Goal: Task Accomplishment & Management: Use online tool/utility

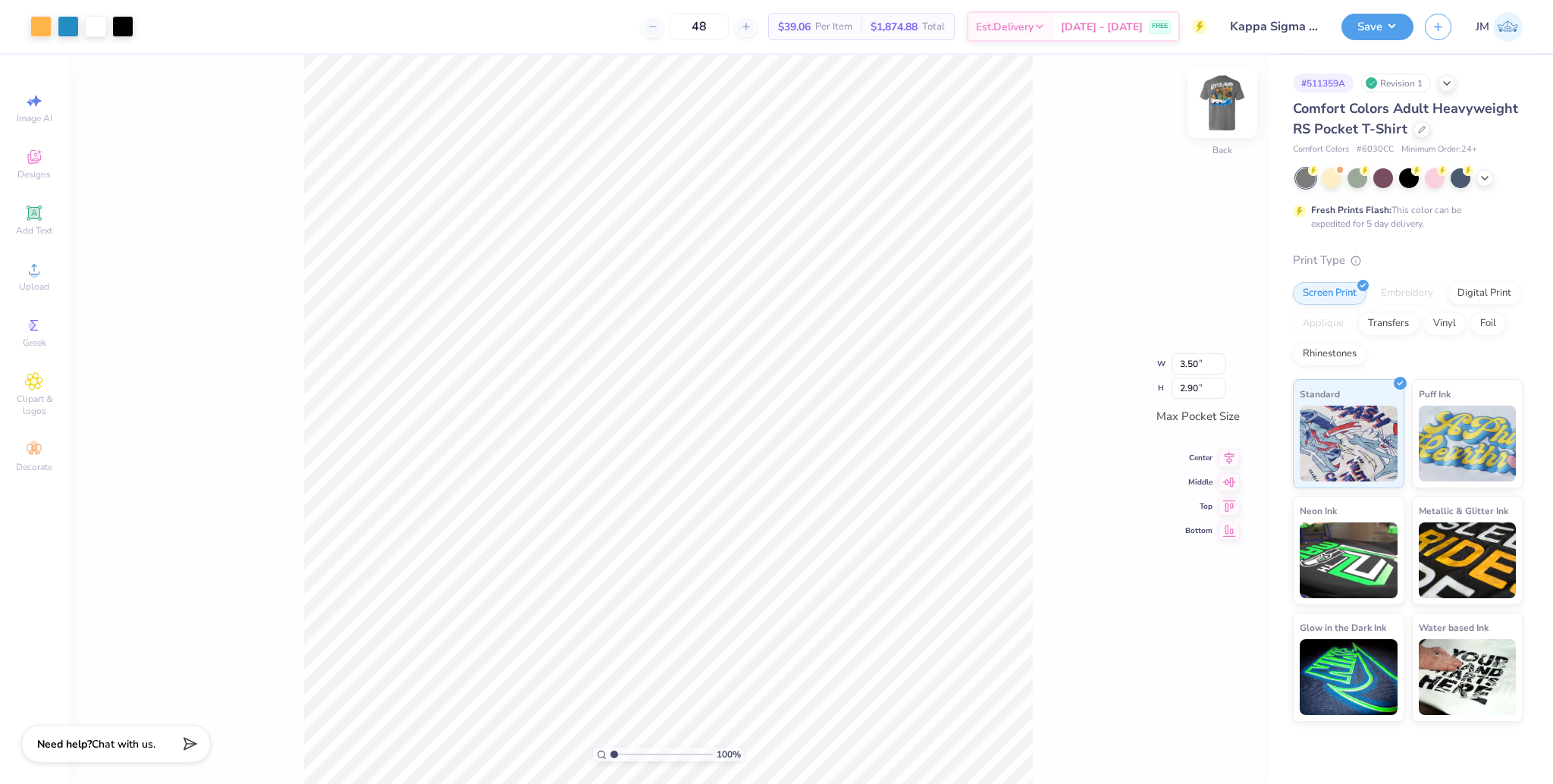
click at [1228, 111] on img at bounding box center [1222, 102] width 61 height 61
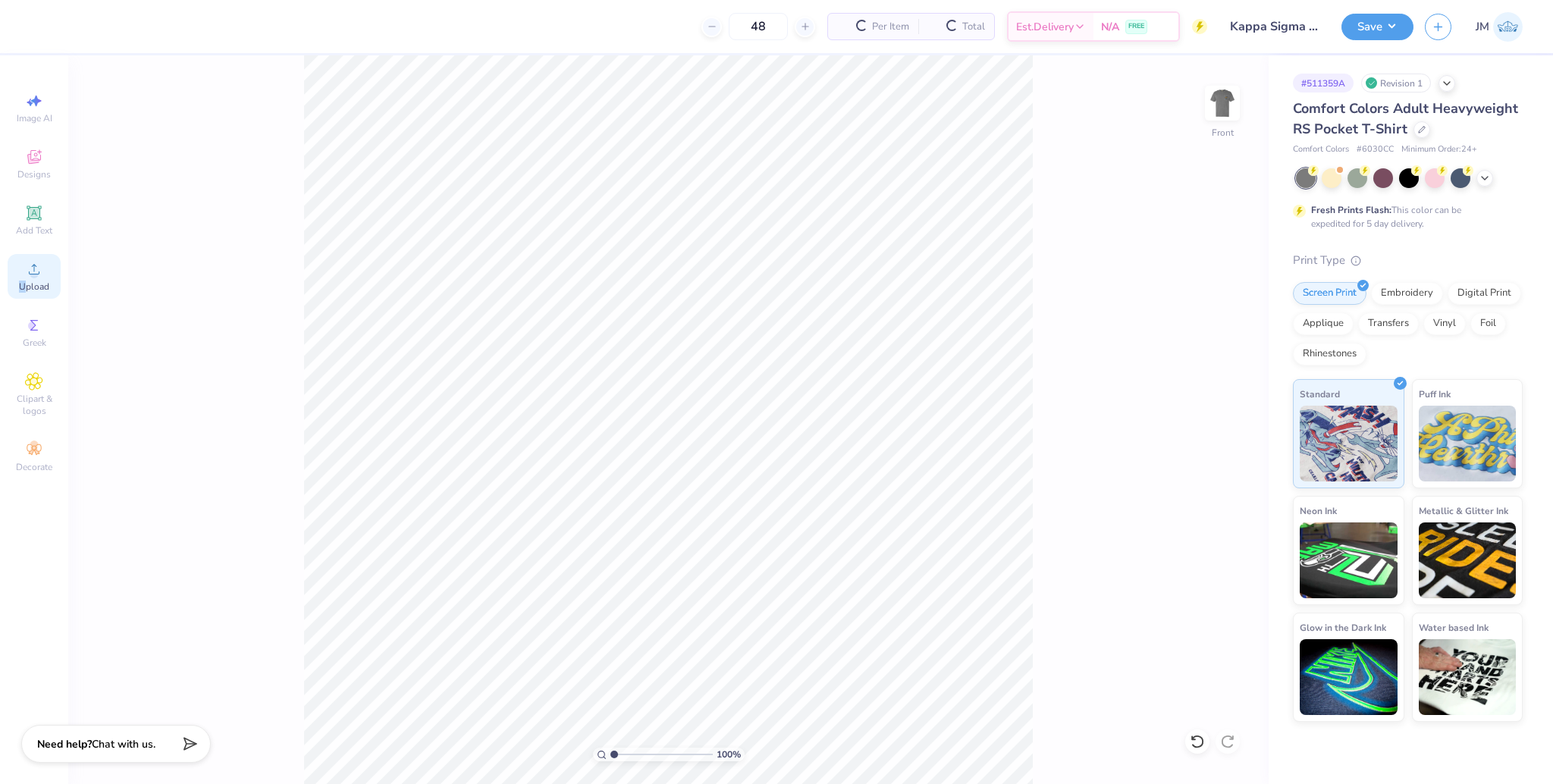
click at [22, 277] on div "Upload" at bounding box center [34, 276] width 53 height 45
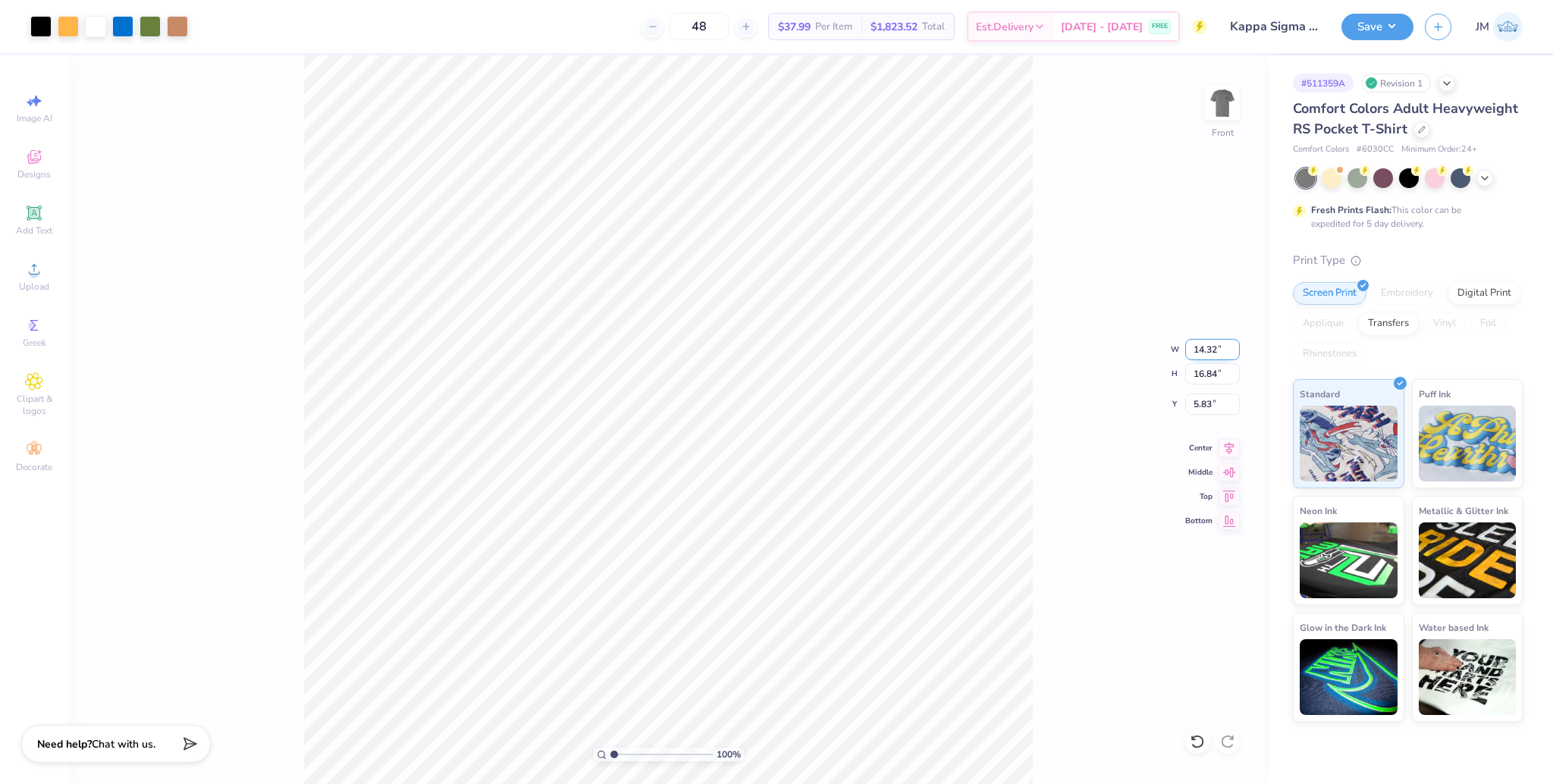
click at [1199, 346] on input "14.32" at bounding box center [1213, 350] width 55 height 21
type input "12.50"
type input "14.70"
type input "6.90"
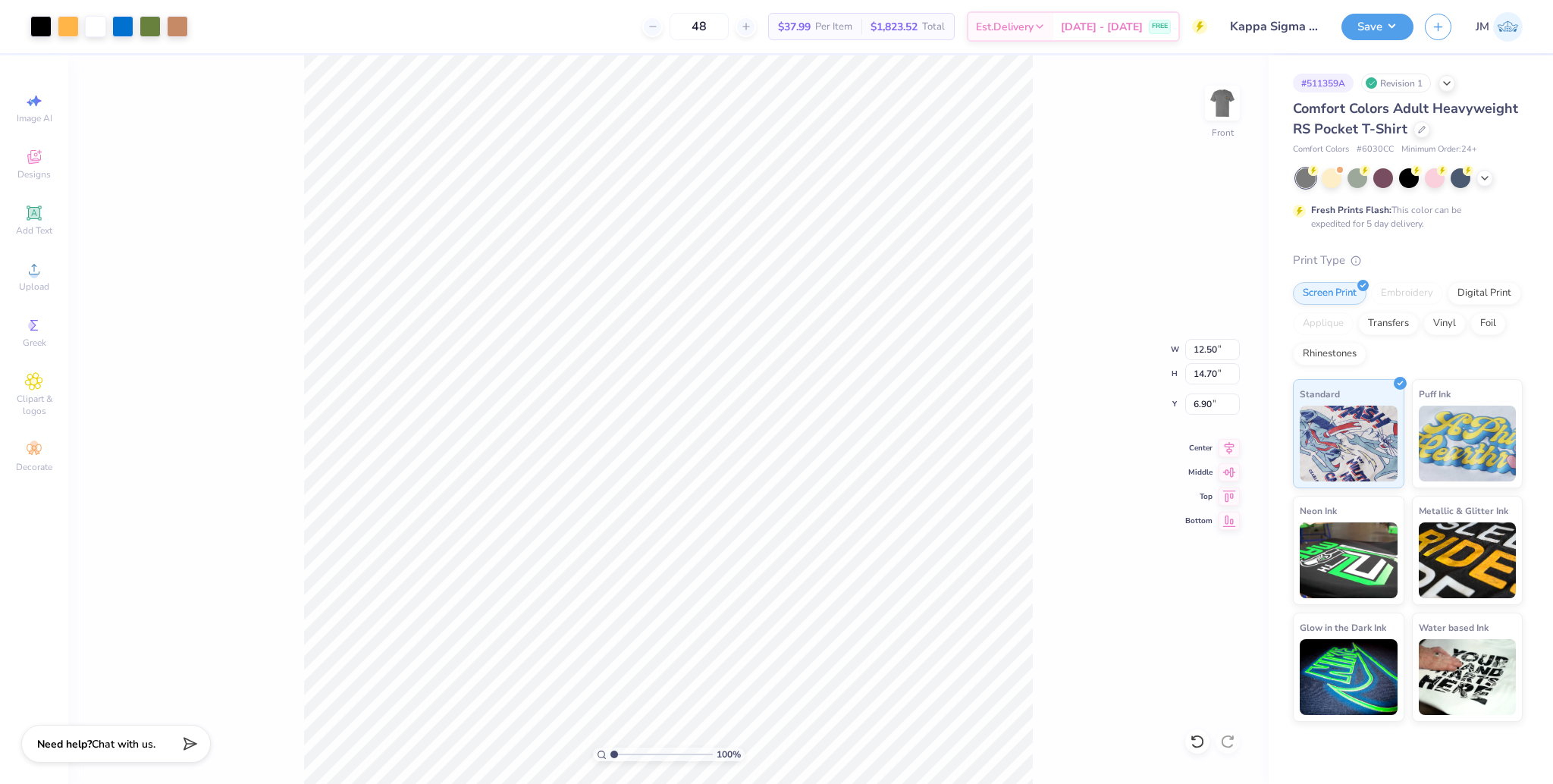
click at [1191, 304] on div "100 % Front W 12.50 12.50 " H 14.70 14.70 " Y 6.90 6.90 " Center Middle Top Bot…" at bounding box center [668, 419] width 1201 height 728
click at [1194, 405] on input "6.90" at bounding box center [1213, 404] width 55 height 21
type input "3.00"
click at [1227, 444] on icon at bounding box center [1229, 446] width 21 height 19
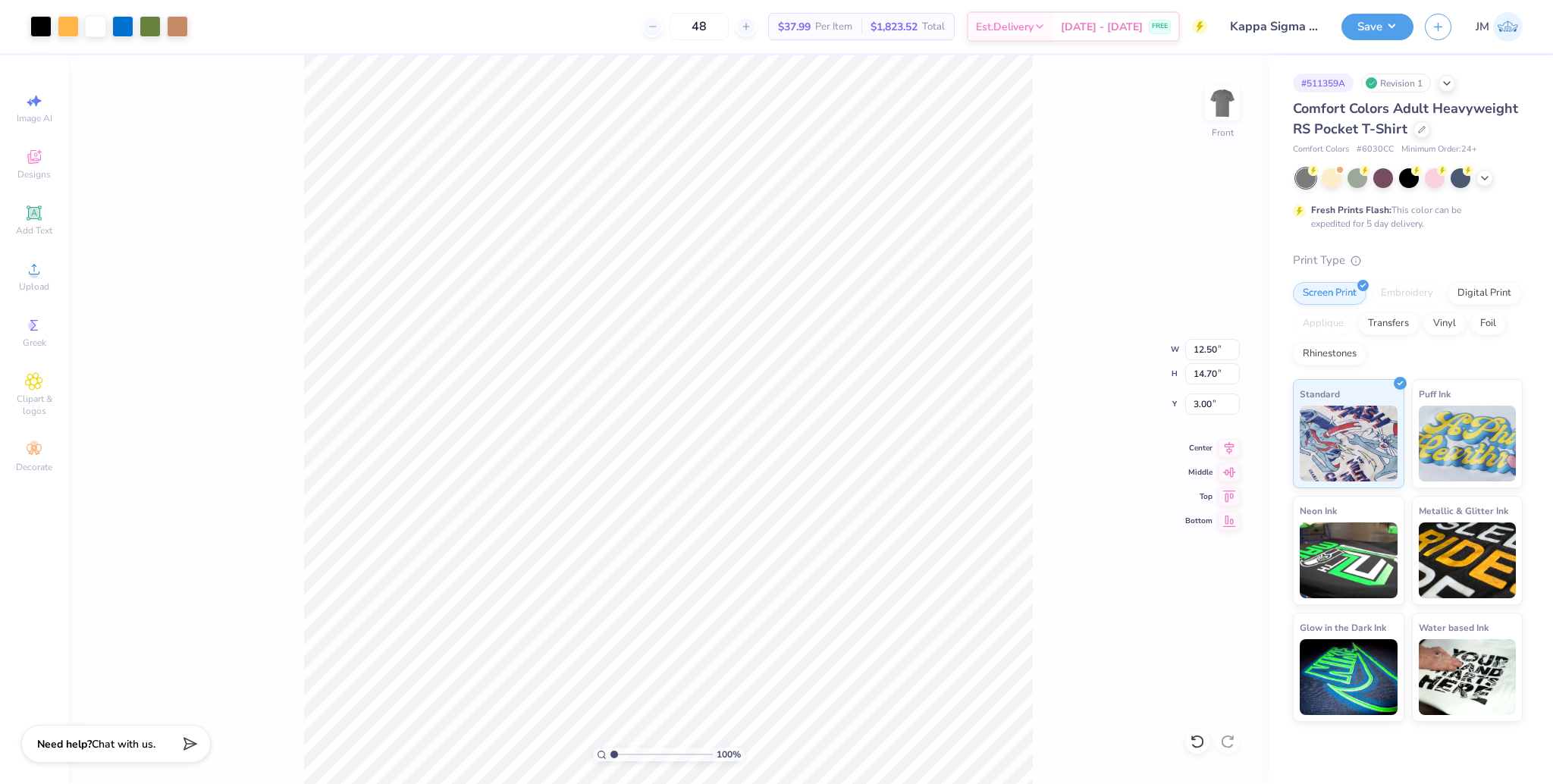
drag, startPoint x: 1067, startPoint y: 277, endPoint x: 1063, endPoint y: 261, distance: 16.5
click at [1066, 275] on div "100 % Front W 12.50 12.50 " H 14.70 14.70 " Y 3.00 3.00 " Center Middle Top Bot…" at bounding box center [668, 419] width 1201 height 728
click at [1217, 121] on img at bounding box center [1222, 102] width 61 height 61
click at [31, 287] on span "Upload" at bounding box center [34, 287] width 30 height 12
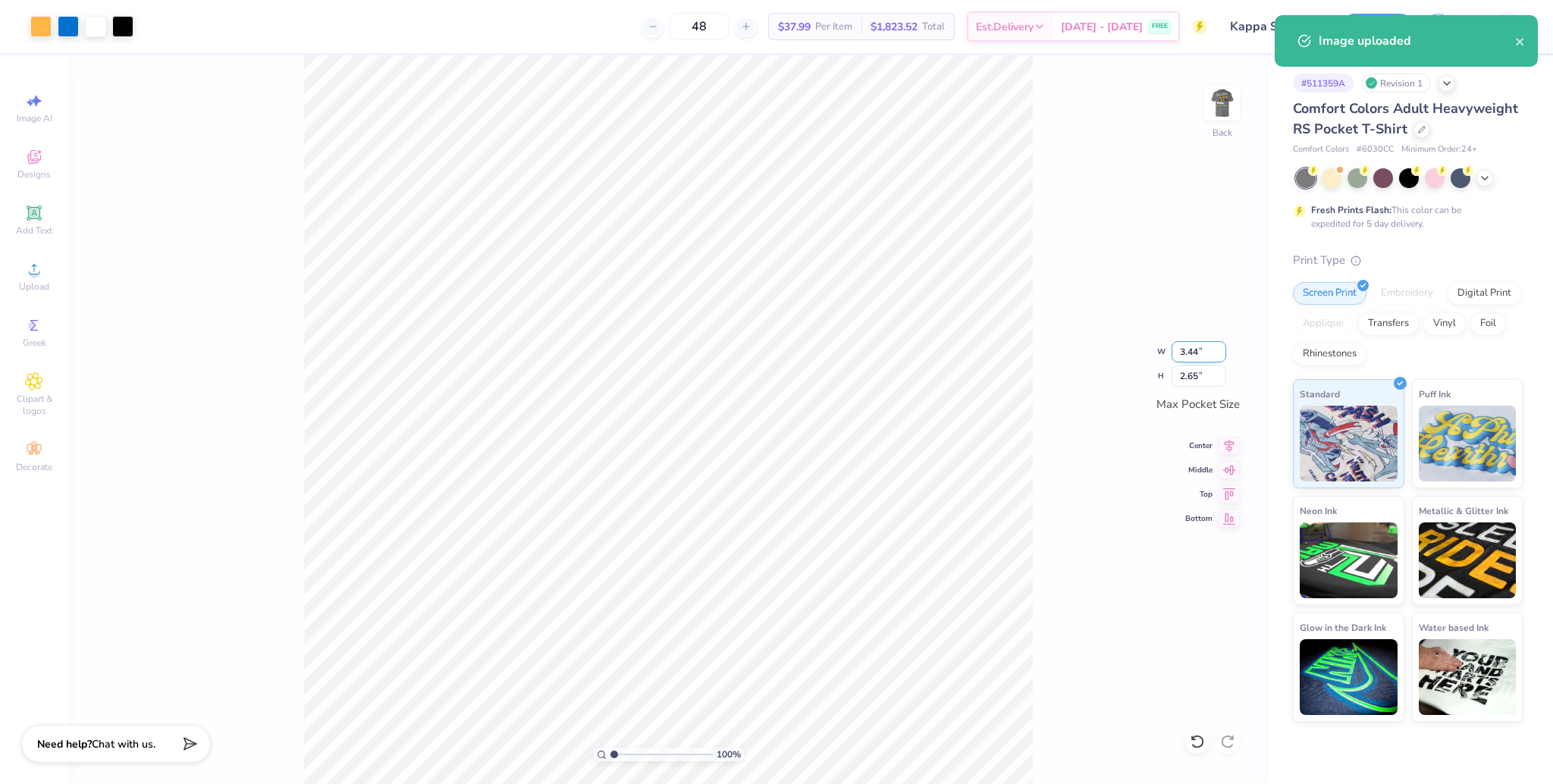
click at [1186, 351] on input "3.44" at bounding box center [1199, 352] width 55 height 21
type input "3.50"
type input "2.70"
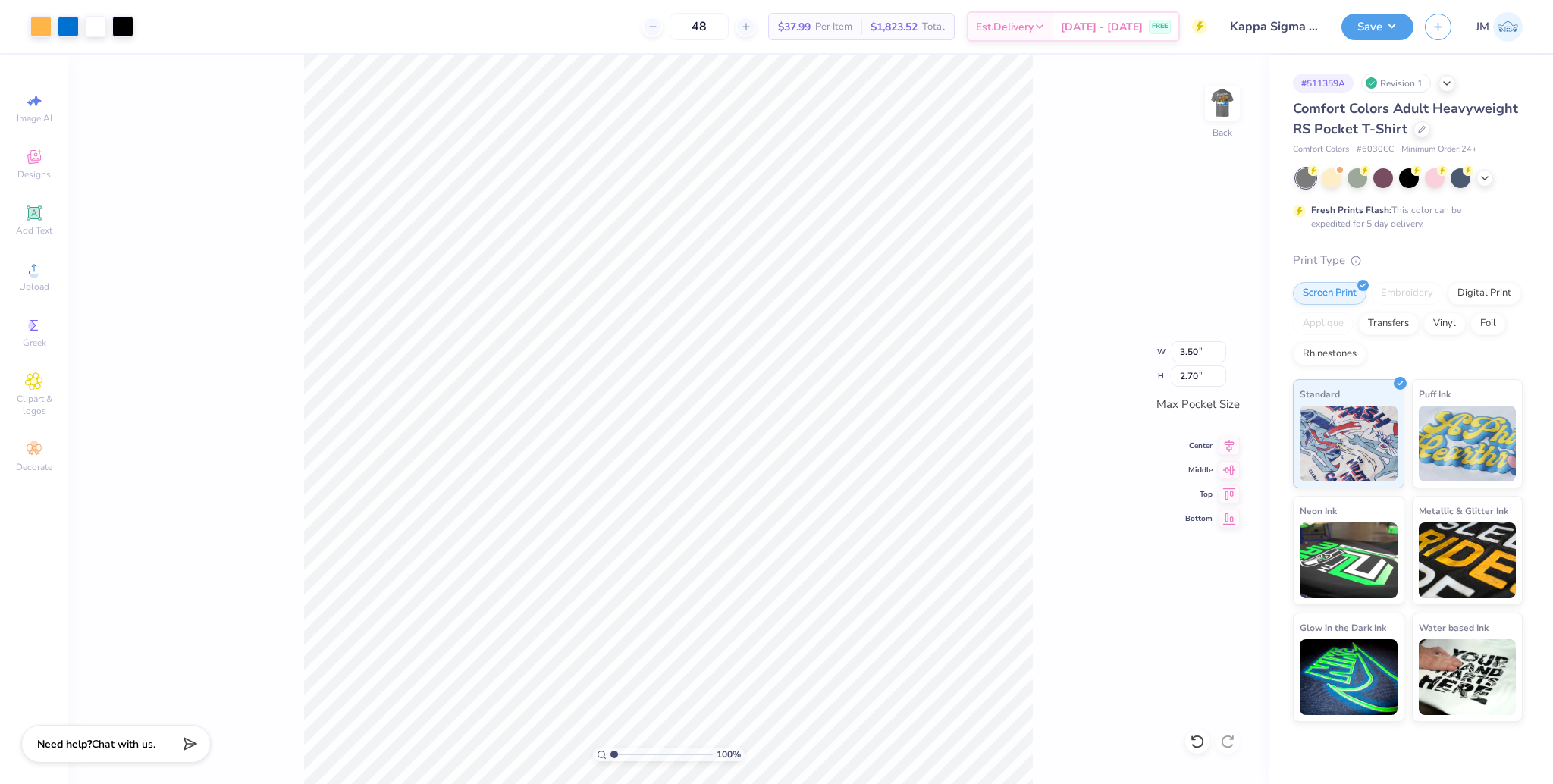
click at [1111, 315] on div "100 % Back W 3.50 3.50 " H 2.70 2.70 " Max Pocket Size Center Middle Top Bottom" at bounding box center [668, 419] width 1201 height 728
click at [1232, 444] on icon at bounding box center [1229, 443] width 21 height 19
click at [1227, 474] on icon at bounding box center [1229, 468] width 21 height 19
click at [1217, 112] on img at bounding box center [1222, 102] width 61 height 61
click at [1233, 442] on icon at bounding box center [1229, 446] width 21 height 19
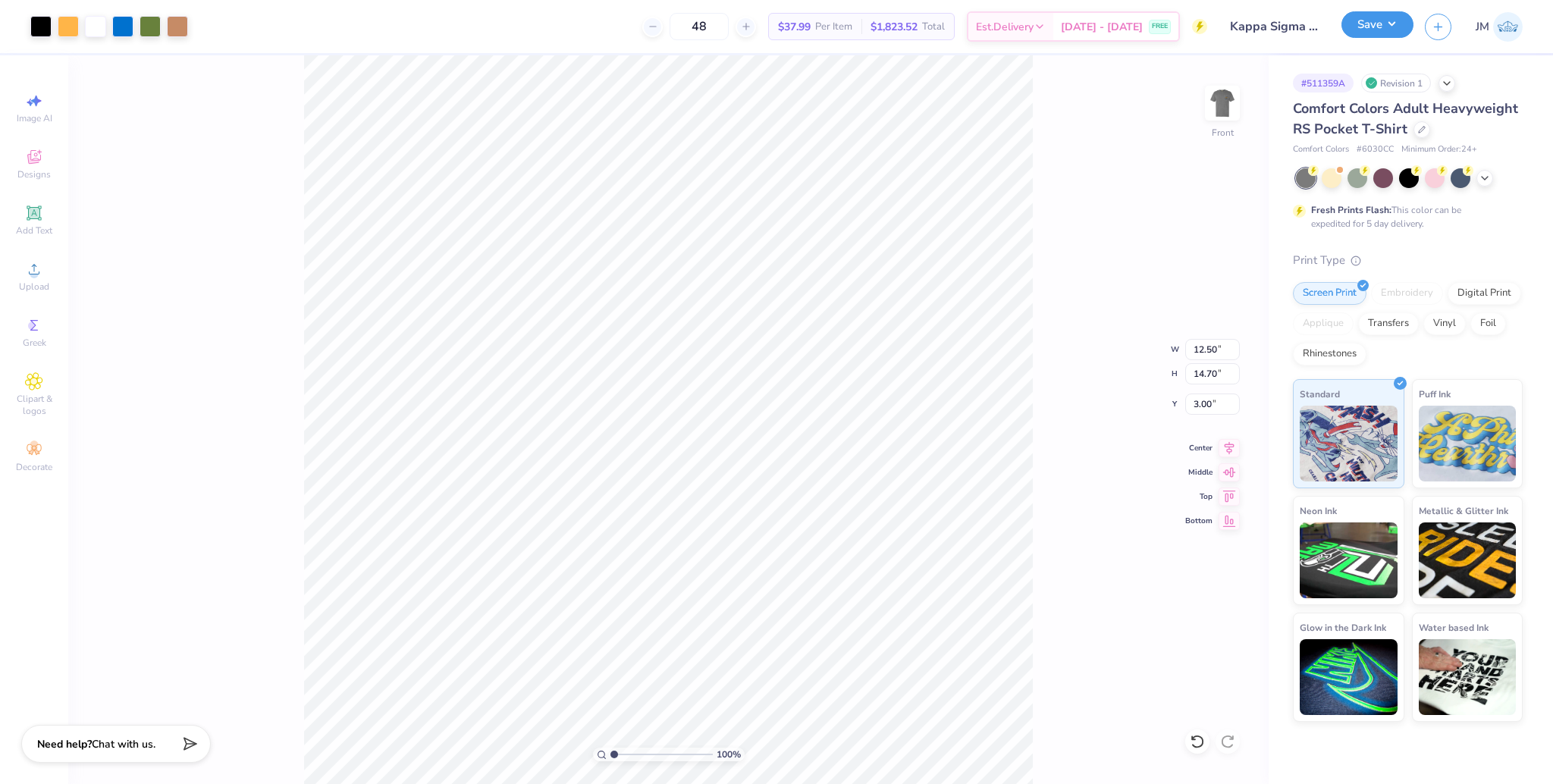
click at [1380, 25] on button "Save" at bounding box center [1377, 25] width 72 height 26
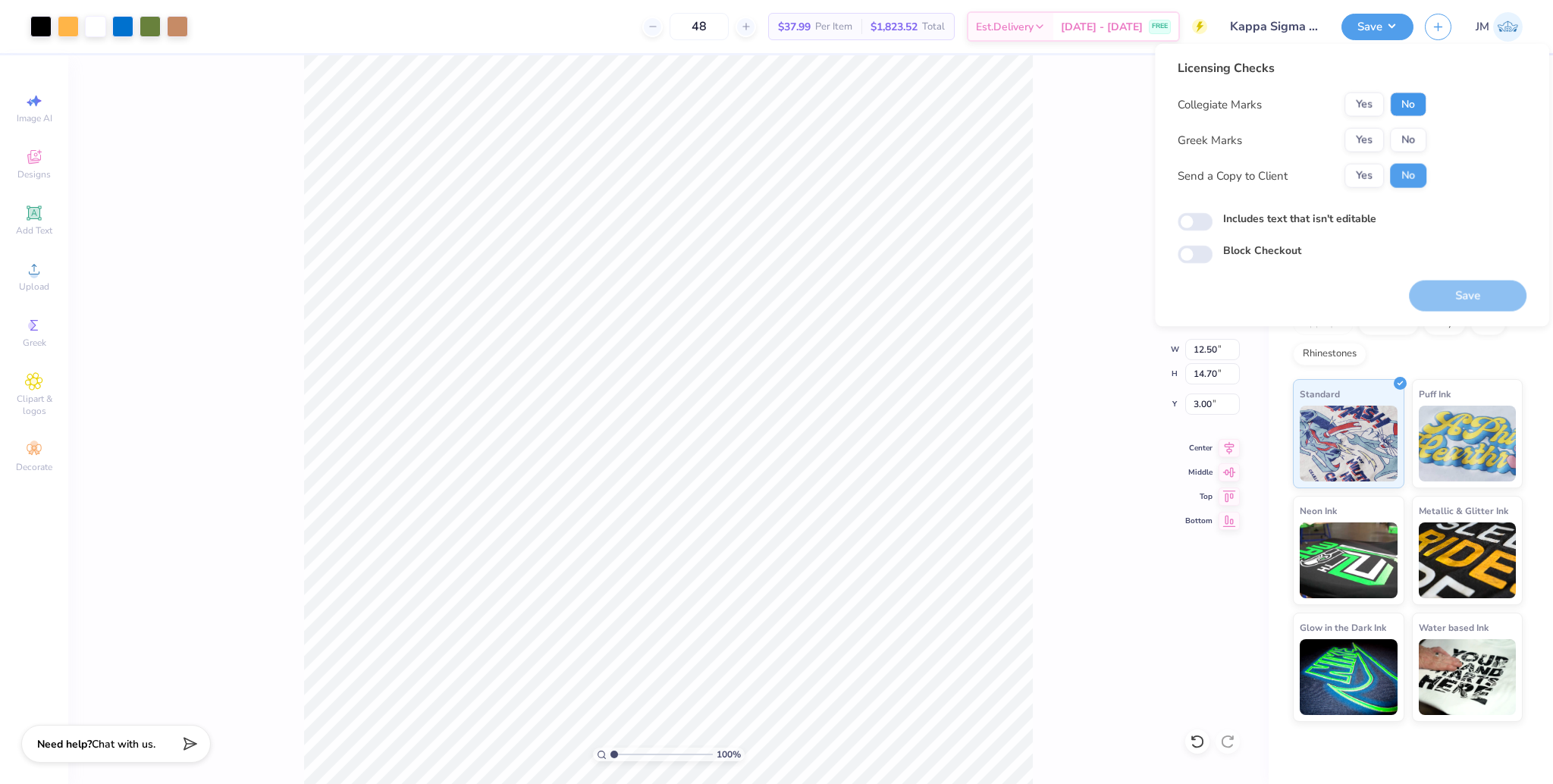
click at [1409, 108] on button "No" at bounding box center [1407, 104] width 36 height 24
click at [1376, 139] on button "Yes" at bounding box center [1364, 139] width 40 height 24
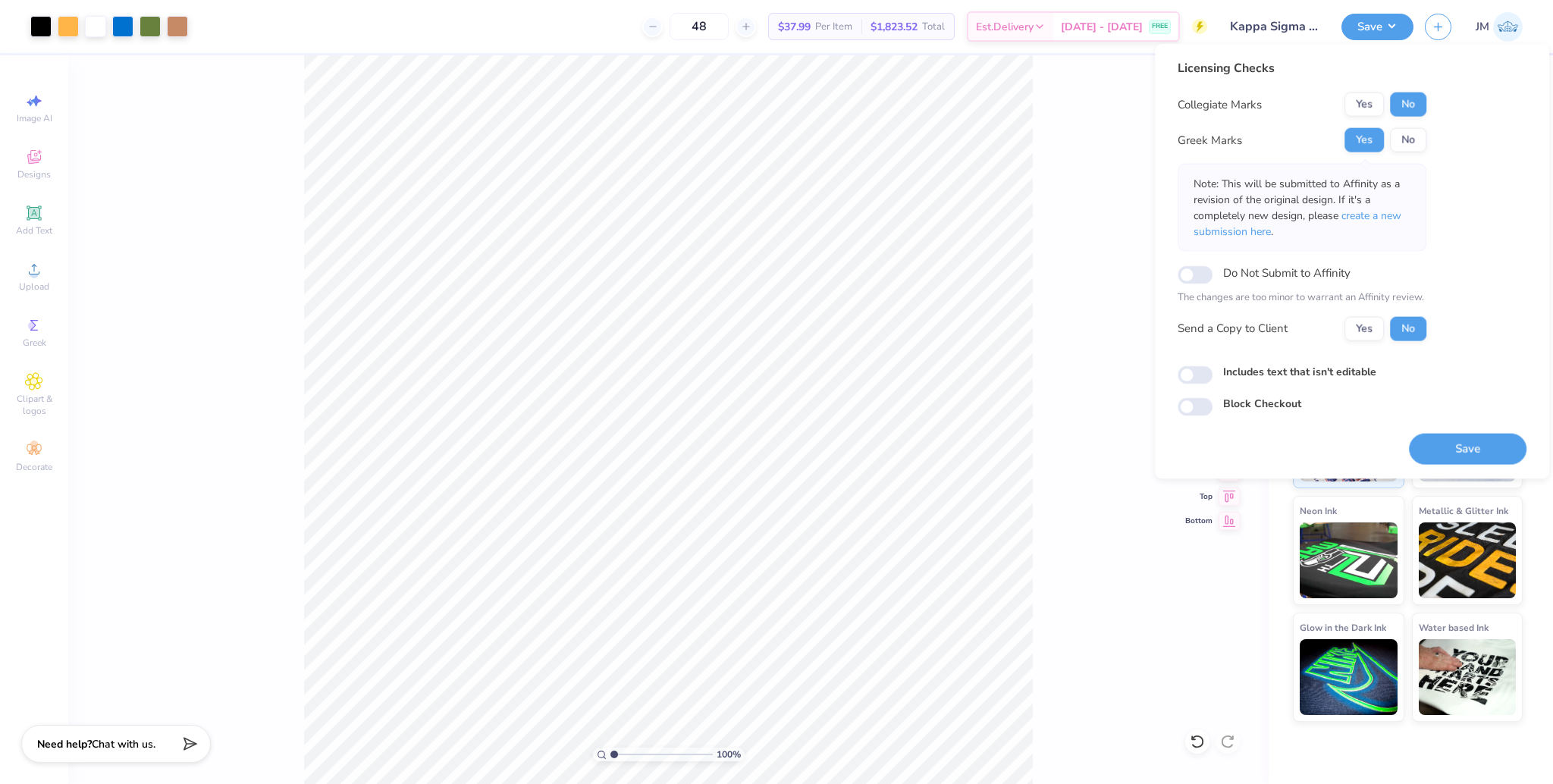
click at [1458, 452] on button "Save" at bounding box center [1467, 448] width 117 height 31
click at [1061, 497] on div "100 % Front W 12.50 12.50 " H 14.70 14.70 " Y 3.00 3.00 " Center Middle Top Bot…" at bounding box center [668, 419] width 1201 height 728
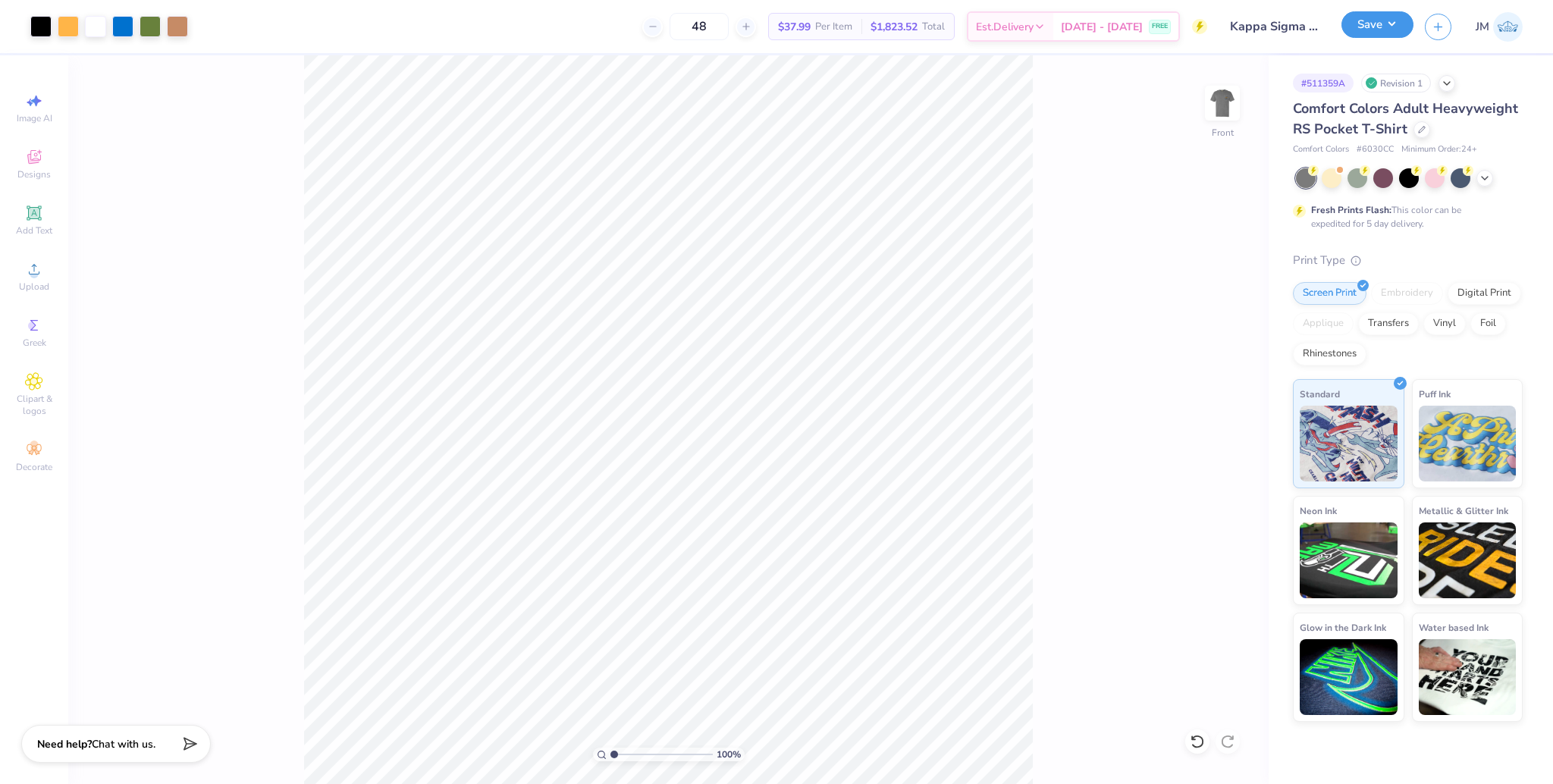
click at [1374, 25] on button "Save" at bounding box center [1377, 25] width 72 height 26
click at [1216, 137] on div at bounding box center [1222, 102] width 70 height 70
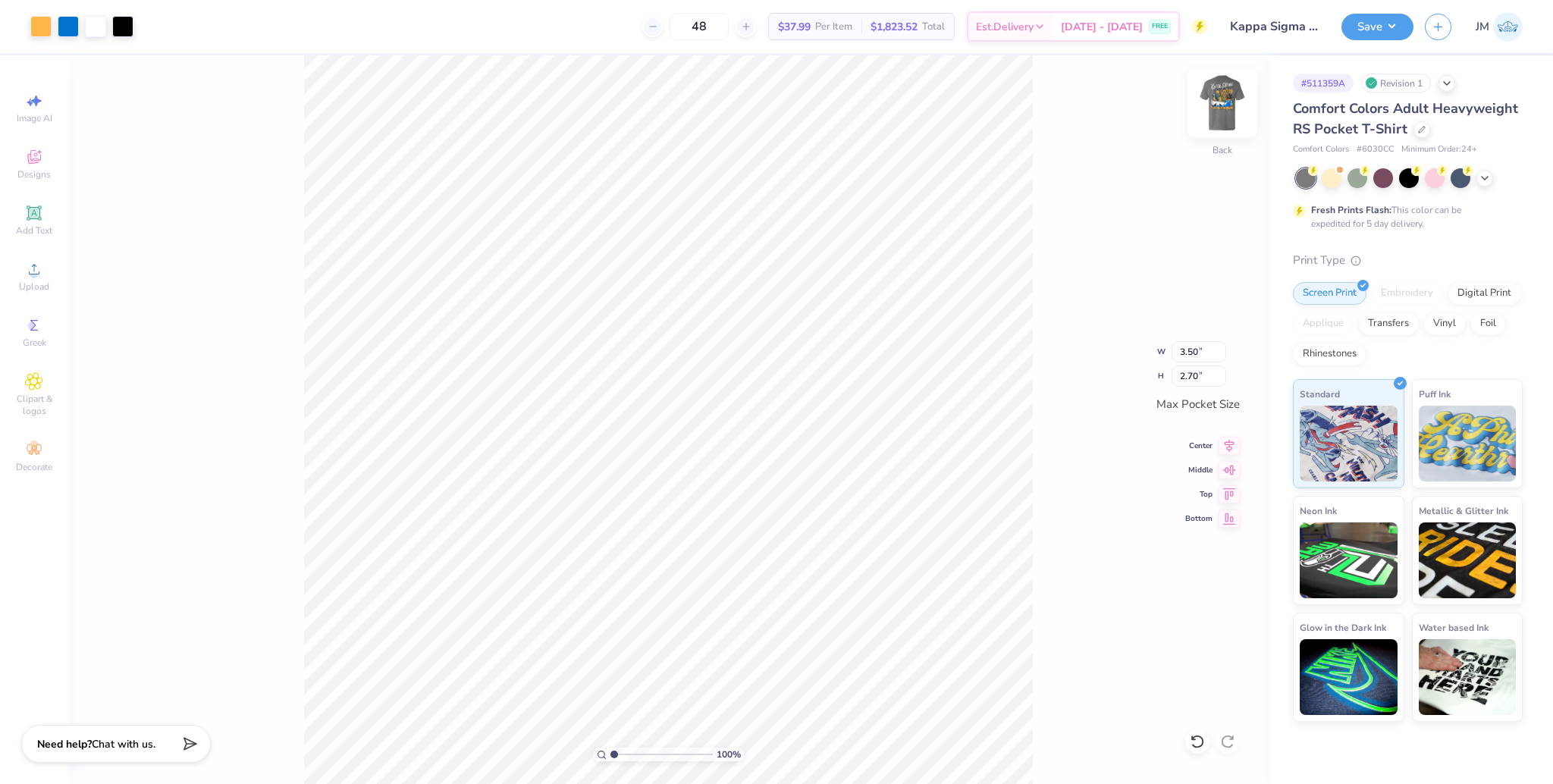
click at [1239, 102] on img at bounding box center [1222, 102] width 61 height 61
